Goal: Check status: Check status

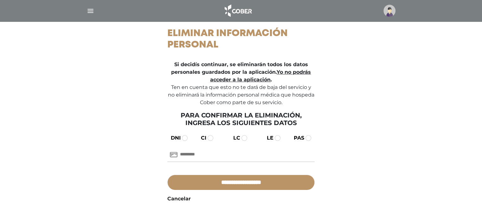
scroll to position [73, 0]
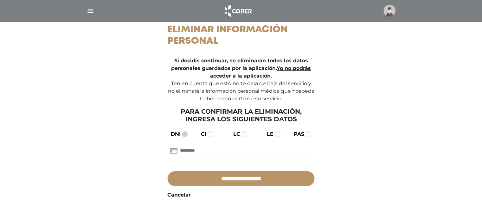
click at [185, 136] on span at bounding box center [185, 134] width 6 height 6
click at [194, 151] on input "text" at bounding box center [240, 150] width 147 height 15
type input "********"
click at [178, 194] on link "Cancelar" at bounding box center [178, 195] width 23 height 8
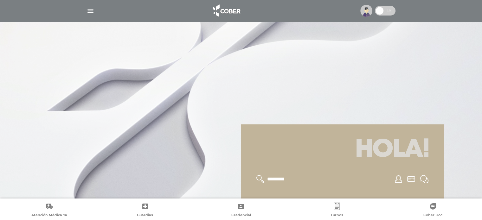
click at [91, 10] on img "button" at bounding box center [90, 11] width 8 height 8
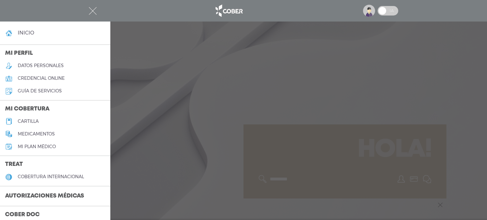
click at [44, 195] on h3 "Autorizaciones médicas" at bounding box center [44, 196] width 89 height 12
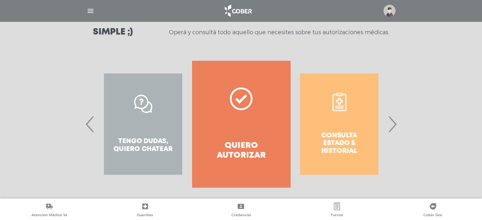
scroll to position [98, 0]
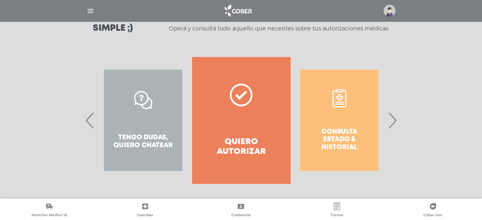
click at [395, 120] on span "›" at bounding box center [392, 120] width 12 height 34
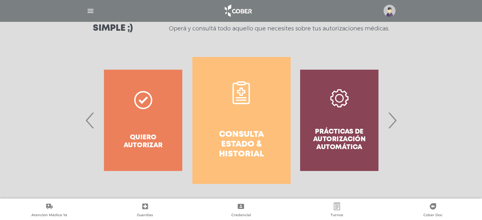
click at [395, 119] on span "›" at bounding box center [392, 120] width 12 height 34
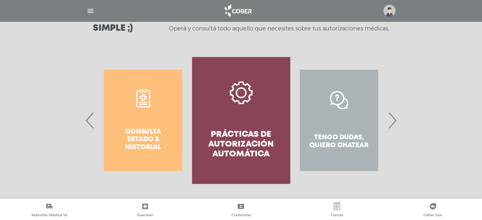
click at [395, 119] on span "›" at bounding box center [392, 120] width 12 height 34
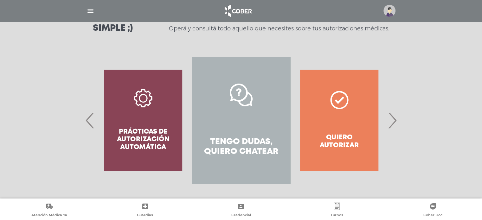
click at [160, 117] on div "Prácticas de autorización automática" at bounding box center [143, 120] width 98 height 127
click at [148, 132] on div "Prácticas de autorización automática" at bounding box center [143, 120] width 98 height 127
click at [393, 122] on span "›" at bounding box center [392, 120] width 12 height 34
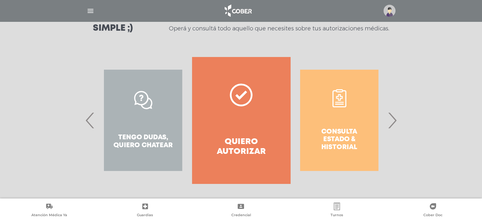
click at [393, 122] on span "›" at bounding box center [392, 120] width 12 height 34
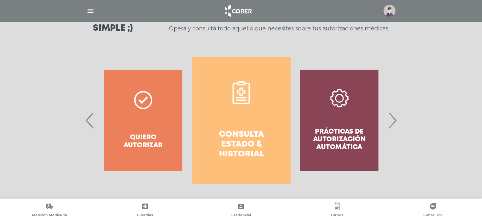
click at [360, 138] on div "Prácticas de autorización automática" at bounding box center [339, 120] width 98 height 127
click at [359, 136] on div "Prácticas de autorización automática" at bounding box center [339, 120] width 98 height 127
click at [334, 98] on div "Prácticas de autorización automática" at bounding box center [339, 120] width 98 height 127
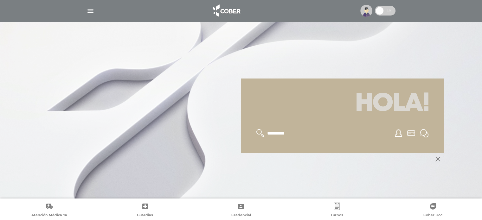
scroll to position [76, 0]
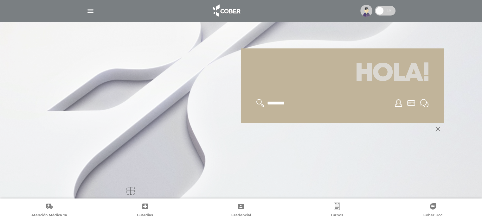
click at [437, 128] on icon at bounding box center [437, 129] width 5 height 5
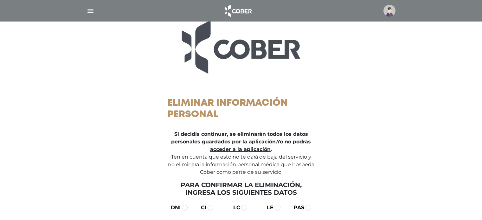
scroll to position [73, 0]
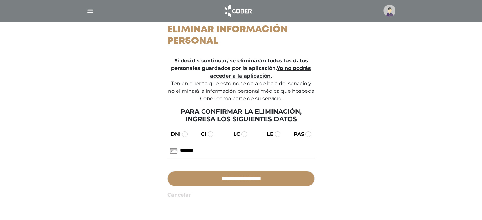
click at [183, 194] on link "Cancelar" at bounding box center [178, 195] width 23 height 8
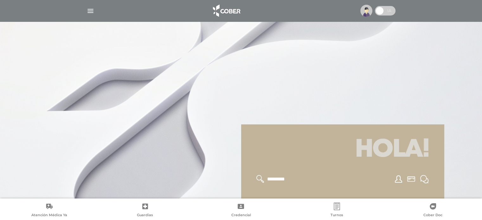
click at [91, 11] on img "button" at bounding box center [90, 11] width 8 height 8
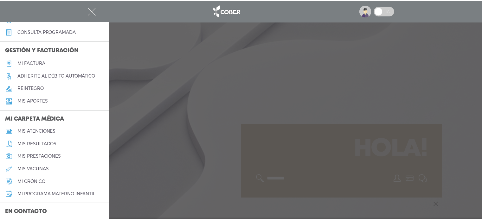
scroll to position [209, 0]
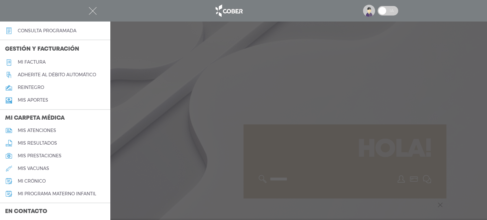
click at [35, 180] on h5 "mi crónico" at bounding box center [32, 181] width 28 height 5
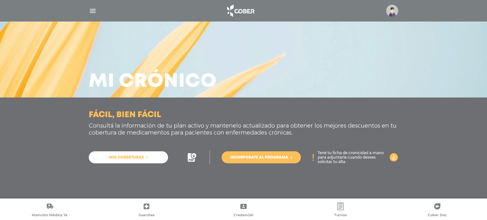
click at [126, 156] on span "Mis coberturas" at bounding box center [126, 158] width 35 height 4
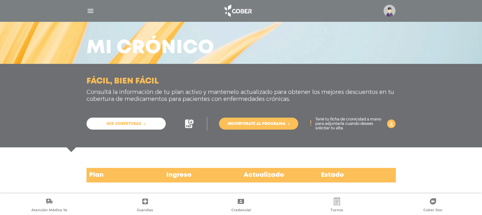
scroll to position [35, 0]
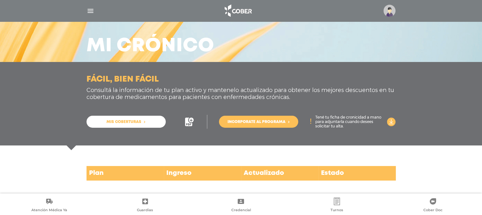
click at [95, 175] on div "Plan" at bounding box center [124, 173] width 77 height 15
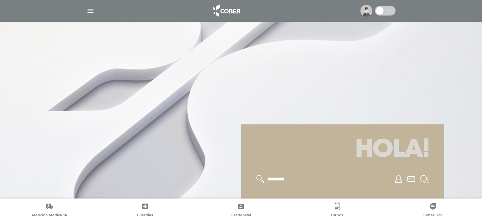
click at [91, 10] on img "button" at bounding box center [90, 11] width 8 height 8
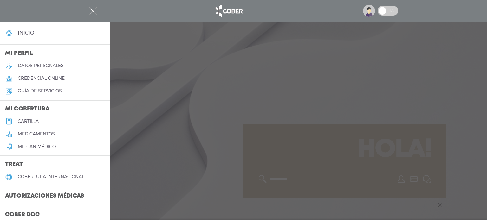
click at [61, 194] on h3 "Autorizaciones médicas" at bounding box center [44, 196] width 89 height 12
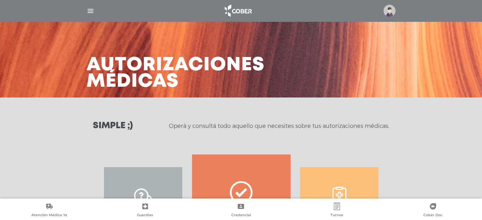
click at [92, 10] on img "button" at bounding box center [90, 11] width 8 height 8
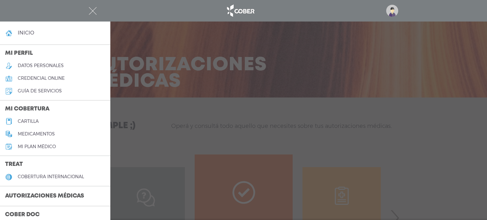
click at [66, 194] on h3 "Autorizaciones médicas" at bounding box center [44, 196] width 89 height 12
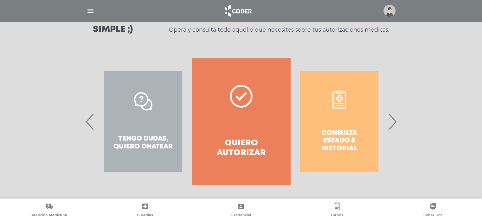
scroll to position [98, 0]
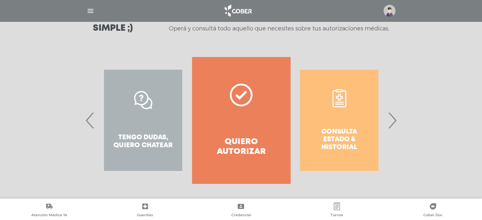
click at [239, 142] on h4 "Quiero autorizar" at bounding box center [240, 147] width 75 height 20
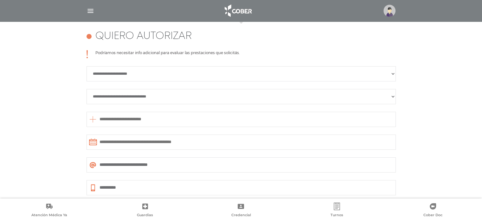
scroll to position [281, 0]
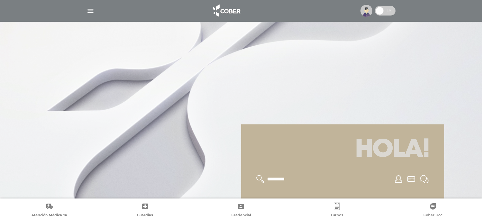
click at [90, 10] on img "button" at bounding box center [90, 11] width 8 height 8
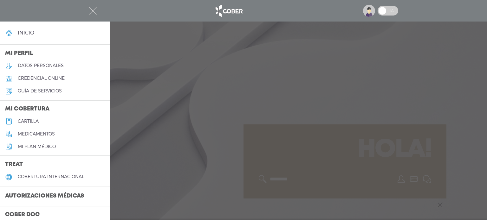
click at [31, 195] on h3 "Autorizaciones médicas" at bounding box center [44, 196] width 89 height 12
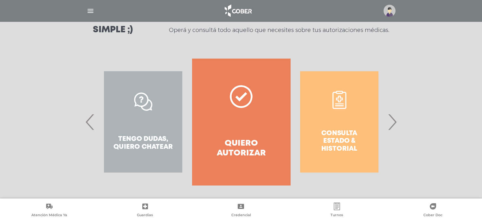
scroll to position [98, 0]
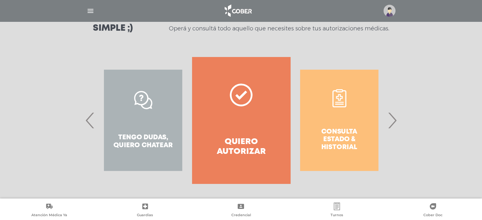
click at [86, 120] on span "‹" at bounding box center [90, 120] width 12 height 34
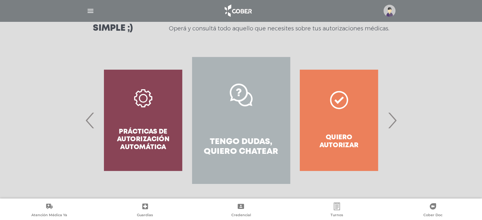
click at [137, 134] on div "Prácticas de autorización automática" at bounding box center [143, 120] width 98 height 127
click at [142, 118] on div "Prácticas de autorización automática" at bounding box center [143, 120] width 98 height 127
click at [140, 117] on div "Prácticas de autorización automática" at bounding box center [143, 120] width 98 height 127
click at [143, 97] on div "Prácticas de autorización automática" at bounding box center [143, 120] width 98 height 127
click at [142, 141] on div "Prácticas de autorización automática" at bounding box center [143, 120] width 98 height 127
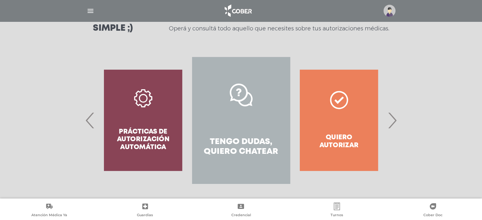
click at [140, 139] on div "Prácticas de autorización automática" at bounding box center [143, 120] width 98 height 127
click at [137, 107] on div "Consulta estado & historial Prácticas de autorización automática Tengo dudas, q…" at bounding box center [486, 120] width 980 height 127
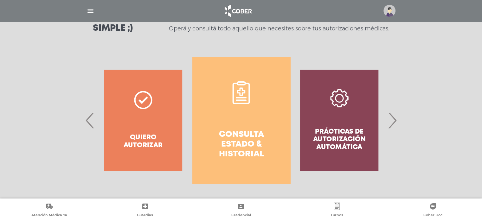
click at [395, 121] on span "›" at bounding box center [392, 120] width 12 height 34
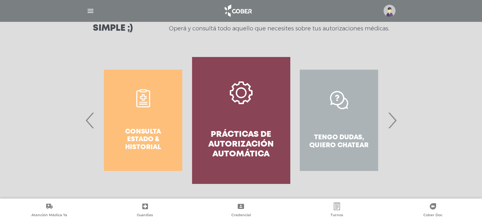
click at [395, 121] on span "›" at bounding box center [392, 120] width 12 height 34
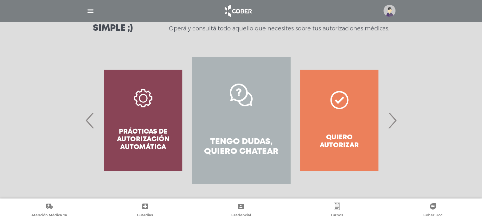
click at [395, 121] on span "›" at bounding box center [392, 120] width 12 height 34
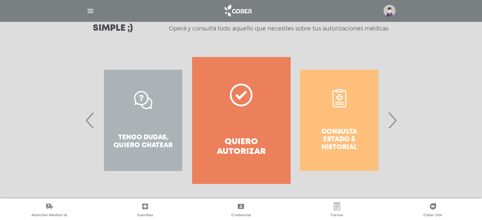
click at [333, 153] on div "Consulta estado & historial" at bounding box center [339, 120] width 98 height 127
click at [332, 154] on div "Consulta estado & historial" at bounding box center [339, 120] width 98 height 127
drag, startPoint x: 332, startPoint y: 154, endPoint x: 334, endPoint y: 150, distance: 4.9
click at [334, 150] on div "Consulta estado & historial" at bounding box center [339, 120] width 98 height 127
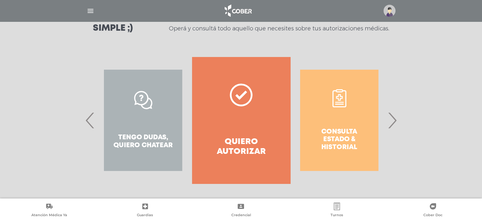
click at [394, 119] on span "›" at bounding box center [392, 120] width 12 height 34
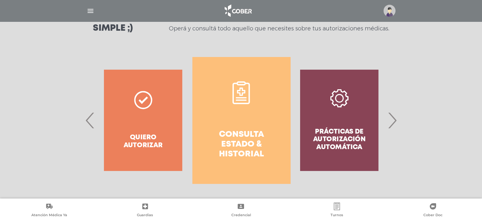
click at [395, 106] on span "›" at bounding box center [392, 120] width 12 height 34
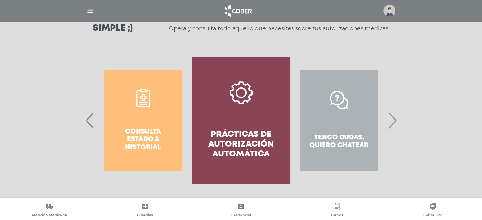
click at [240, 101] on icon at bounding box center [241, 92] width 23 height 23
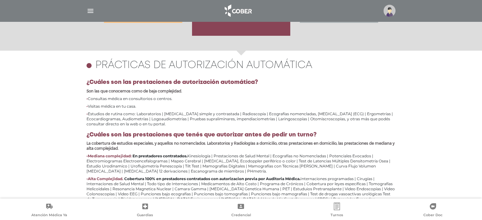
scroll to position [275, 0]
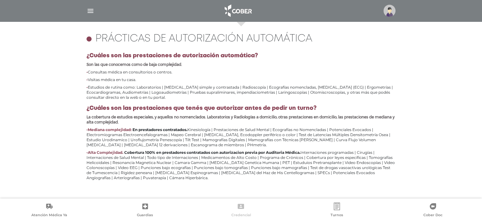
click at [241, 206] on icon at bounding box center [241, 206] width 6 height 5
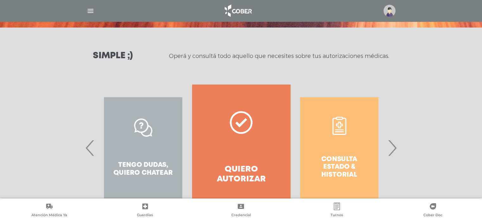
scroll to position [98, 0]
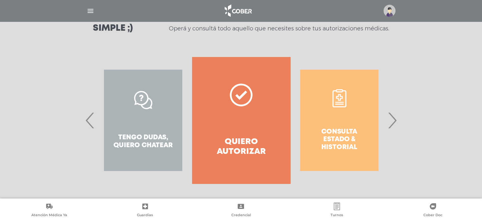
click at [393, 121] on span "›" at bounding box center [392, 120] width 12 height 34
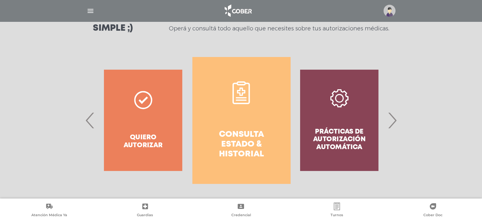
click at [341, 107] on div "Prácticas de autorización automática" at bounding box center [339, 120] width 98 height 127
click at [340, 104] on div "Prácticas de autorización automática" at bounding box center [339, 120] width 98 height 127
click at [337, 132] on div "Prácticas de autorización automática" at bounding box center [339, 120] width 98 height 127
click at [409, 157] on div "Consulta estado & historial Prácticas de autorización automática Tengo dudas, q…" at bounding box center [241, 128] width 482 height 142
click at [416, 119] on div "Consulta estado & historial Prácticas de autorización automática Tengo dudas, q…" at bounding box center [241, 128] width 482 height 142
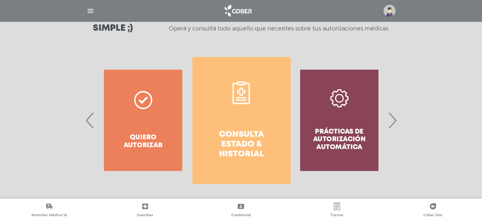
click at [166, 127] on div "Quiero autorizar" at bounding box center [143, 120] width 98 height 127
click at [259, 135] on h4 "Consulta estado & historial" at bounding box center [241, 145] width 75 height 30
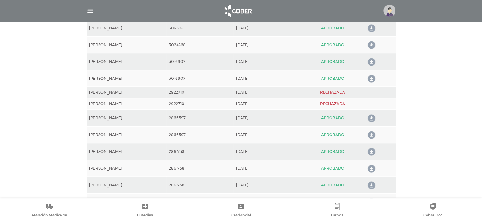
scroll to position [357, 0]
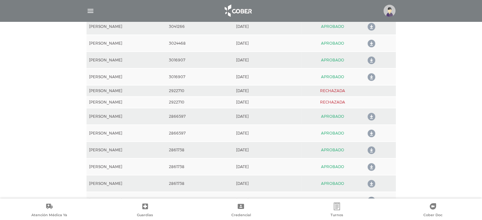
click at [372, 75] on icon at bounding box center [370, 77] width 10 height 10
click at [345, 92] on td "RECHAZADA" at bounding box center [332, 90] width 63 height 11
click at [333, 92] on td "RECHAZADA" at bounding box center [332, 90] width 63 height 11
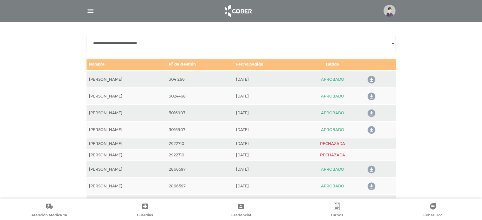
scroll to position [303, 0]
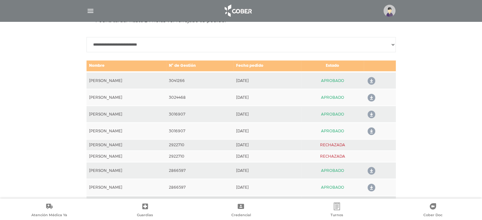
click at [333, 146] on td "RECHAZADA" at bounding box center [332, 144] width 63 height 11
click at [335, 157] on td "RECHAZADA" at bounding box center [332, 156] width 63 height 11
click at [392, 44] on select "**********" at bounding box center [240, 44] width 309 height 15
